Goal: Navigation & Orientation: Find specific page/section

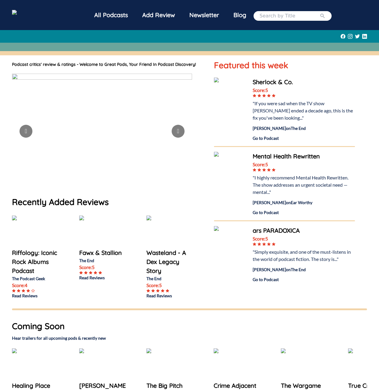
click at [106, 12] on div "All Podcasts" at bounding box center [111, 15] width 48 height 16
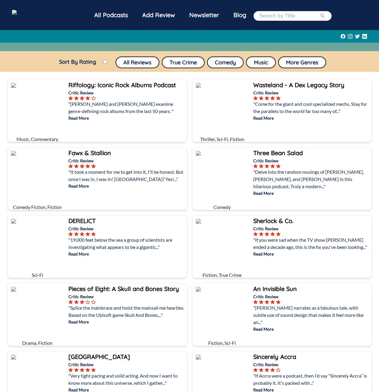
click at [41, 10] on img at bounding box center [26, 13] width 29 height 7
click at [234, 11] on div "Blog" at bounding box center [239, 15] width 27 height 16
